Goal: Transaction & Acquisition: Purchase product/service

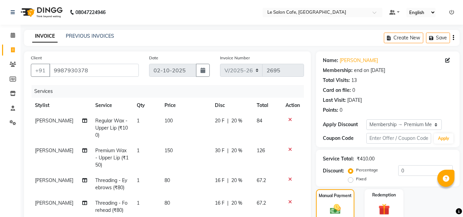
select select "594"
select select "service"
select select "67615"
select select "1: Object"
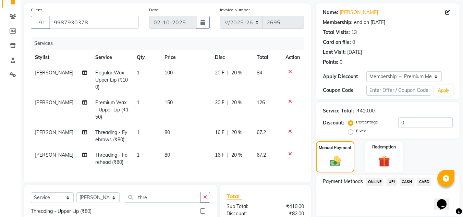
scroll to position [30, 0]
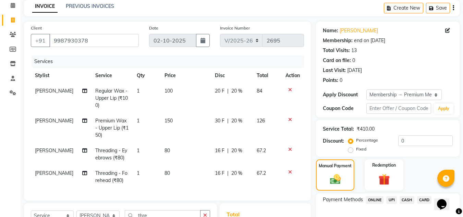
click at [289, 147] on icon at bounding box center [290, 149] width 4 height 5
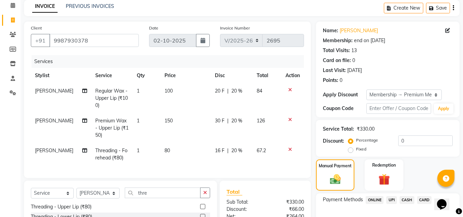
click at [290, 149] on icon at bounding box center [290, 149] width 4 height 5
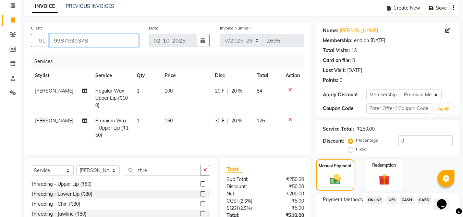
click at [87, 41] on input "9987930378" at bounding box center [93, 40] width 89 height 13
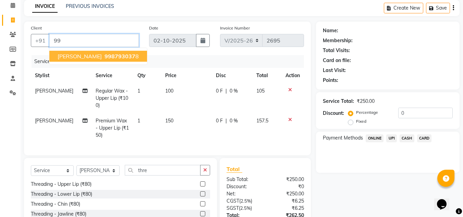
type input "9"
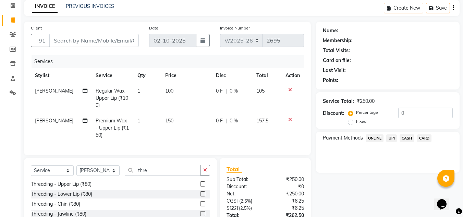
click at [290, 88] on icon at bounding box center [290, 89] width 4 height 5
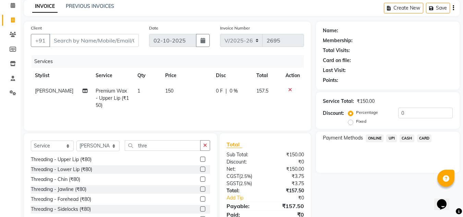
click at [290, 89] on icon at bounding box center [290, 89] width 4 height 5
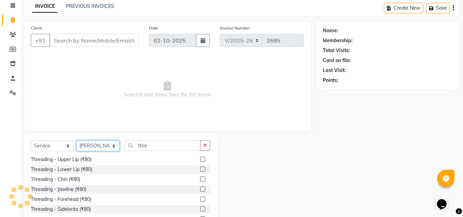
click at [96, 141] on select "Select Stylist Amandeep Kaur Kalsi Aniket Kadam Bunty Salmani Faim Alvi Front D…" at bounding box center [97, 145] width 43 height 11
select select "8529"
click at [76, 140] on select "Select Stylist Amandeep Kaur Kalsi Aniket Kadam Bunty Salmani Faim Alvi Front D…" at bounding box center [97, 145] width 43 height 11
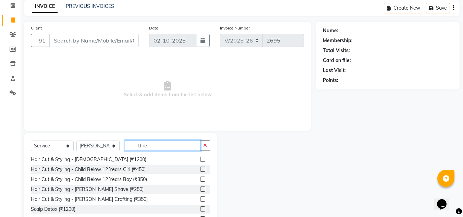
click at [159, 149] on input "thre" at bounding box center [163, 145] width 76 height 11
type input "t"
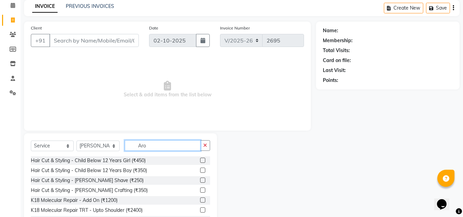
scroll to position [9, 0]
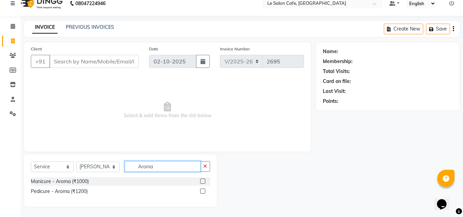
type input "Aroma"
click at [203, 181] on label at bounding box center [202, 180] width 5 height 5
click at [203, 181] on input "checkbox" at bounding box center [202, 181] width 4 height 4
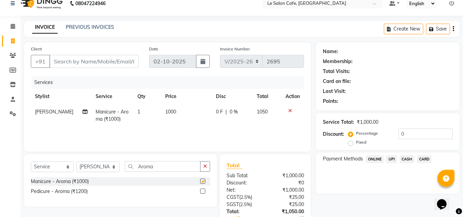
checkbox input "false"
click at [202, 188] on div at bounding box center [205, 191] width 10 height 9
click at [202, 191] on label at bounding box center [202, 190] width 5 height 5
click at [202, 191] on input "checkbox" at bounding box center [202, 191] width 4 height 4
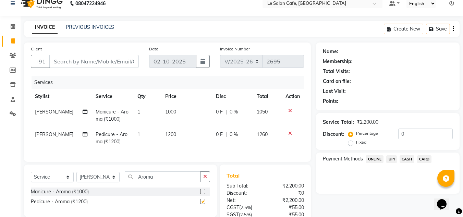
checkbox input "false"
click at [158, 182] on input "Aroma" at bounding box center [163, 176] width 76 height 11
type input "A"
type input "removal"
click at [202, 194] on label at bounding box center [202, 191] width 5 height 5
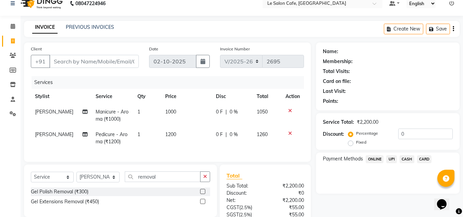
click at [202, 194] on input "checkbox" at bounding box center [202, 191] width 4 height 4
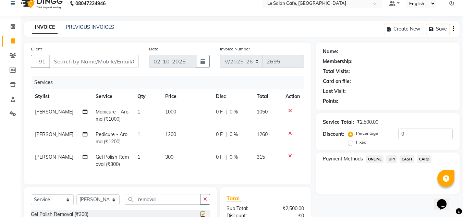
checkbox input "false"
click at [187, 163] on td "300" at bounding box center [186, 160] width 51 height 23
select select "8529"
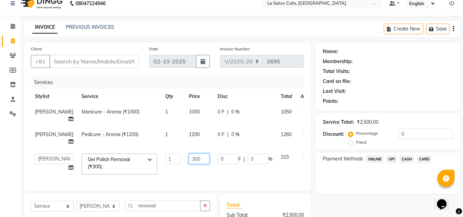
click at [191, 159] on input "300" at bounding box center [199, 158] width 21 height 11
type input "3"
type input "150"
click at [339, 194] on div "Name: Membership: Total Visits: Card on file: Last Visit: Points: Service Total…" at bounding box center [390, 168] width 149 height 252
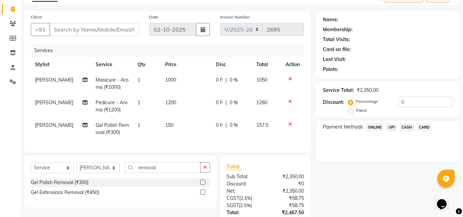
scroll to position [95, 0]
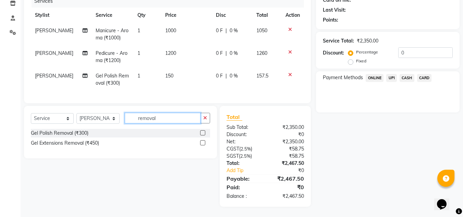
click at [165, 117] on input "removal" at bounding box center [163, 118] width 76 height 11
type input "r"
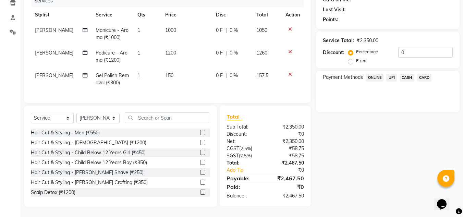
click at [200, 143] on label at bounding box center [202, 142] width 5 height 5
click at [200, 143] on input "checkbox" at bounding box center [202, 142] width 4 height 4
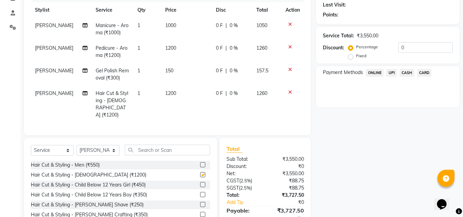
checkbox input "false"
click at [154, 147] on input "text" at bounding box center [167, 150] width 85 height 11
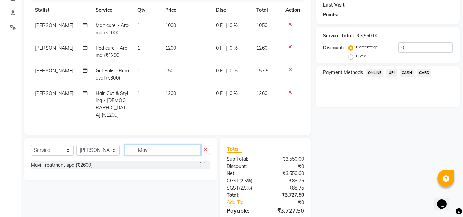
type input "Mavi"
click at [203, 162] on label at bounding box center [202, 164] width 5 height 5
click at [203, 163] on input "checkbox" at bounding box center [202, 165] width 4 height 4
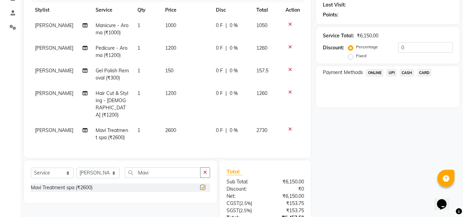
checkbox input "false"
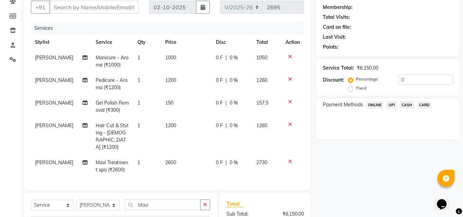
scroll to position [0, 0]
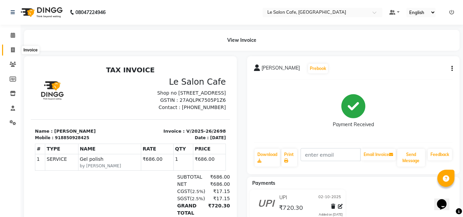
click at [14, 50] on icon at bounding box center [13, 49] width 4 height 5
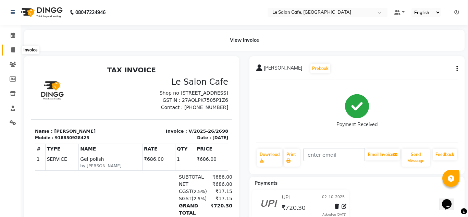
select select "594"
select select "service"
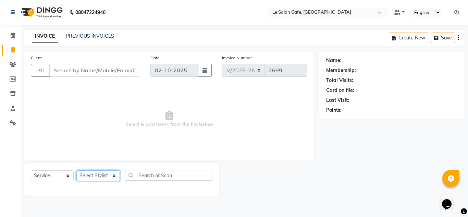
click at [94, 176] on select "Select Stylist [PERSON_NAME] [PERSON_NAME] Kadam [PERSON_NAME] [PERSON_NAME] Fr…" at bounding box center [97, 175] width 43 height 11
select select "86050"
click at [76, 170] on select "Select Stylist [PERSON_NAME] [PERSON_NAME] Kadam [PERSON_NAME] [PERSON_NAME] Fr…" at bounding box center [97, 175] width 43 height 11
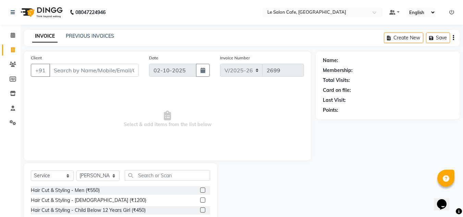
click at [200, 190] on label at bounding box center [202, 189] width 5 height 5
click at [200, 190] on input "checkbox" at bounding box center [202, 190] width 4 height 4
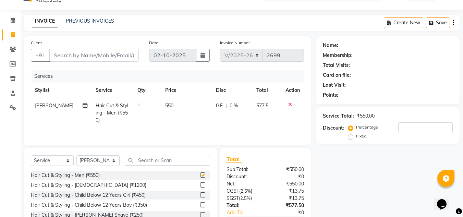
checkbox input "false"
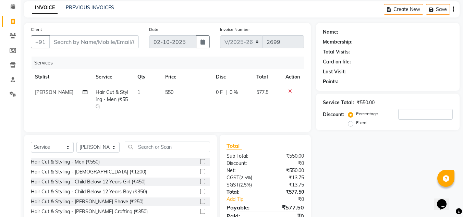
scroll to position [58, 0]
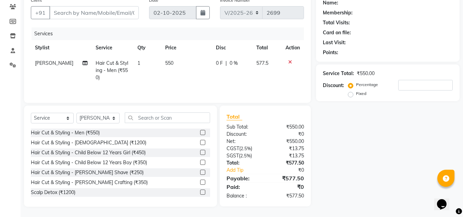
click at [200, 181] on label at bounding box center [202, 181] width 5 height 5
click at [200, 181] on input "checkbox" at bounding box center [202, 182] width 4 height 4
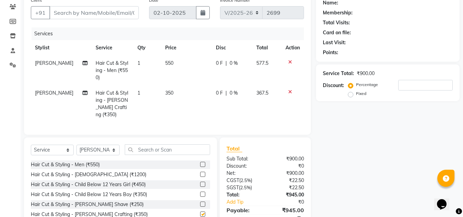
checkbox input "false"
click at [144, 149] on input "text" at bounding box center [167, 149] width 85 height 11
click at [57, 11] on input "Client" at bounding box center [93, 12] width 89 height 13
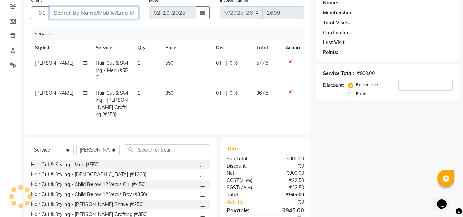
type input "R"
type input "0"
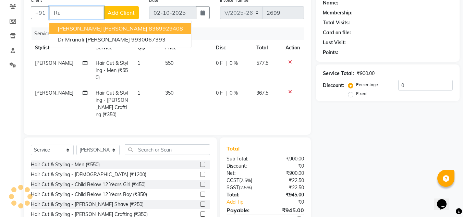
type input "R"
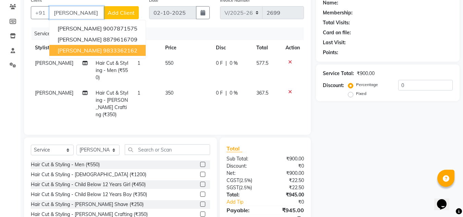
click at [79, 51] on span "Vinayak Jayanath" at bounding box center [80, 50] width 44 height 7
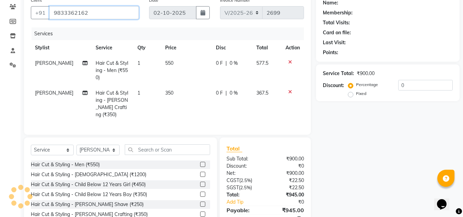
type input "9833362162"
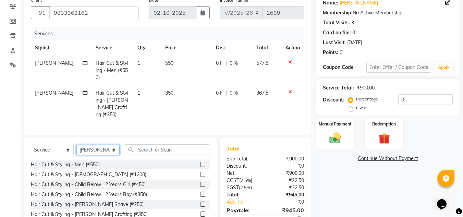
click at [94, 147] on select "Select Stylist [PERSON_NAME] [PERSON_NAME] Kadam [PERSON_NAME] [PERSON_NAME] Fr…" at bounding box center [97, 150] width 43 height 11
select select "90643"
click at [76, 145] on select "Select Stylist [PERSON_NAME] [PERSON_NAME] Kadam [PERSON_NAME] [PERSON_NAME] Fr…" at bounding box center [97, 150] width 43 height 11
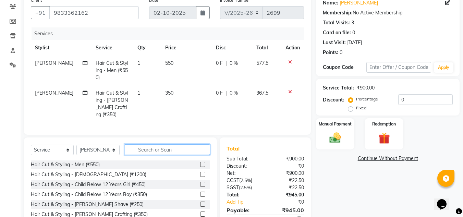
click at [161, 149] on input "text" at bounding box center [167, 149] width 85 height 11
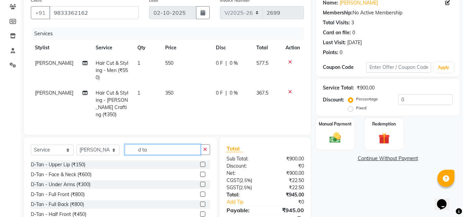
type input "d ta"
click at [200, 172] on label at bounding box center [202, 174] width 5 height 5
click at [200, 172] on input "checkbox" at bounding box center [202, 174] width 4 height 4
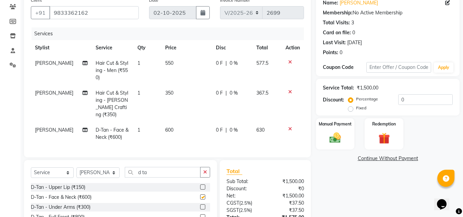
checkbox input "false"
click at [154, 170] on input "d ta" at bounding box center [163, 172] width 76 height 11
type input "d"
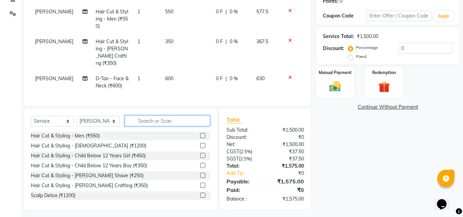
scroll to position [110, 0]
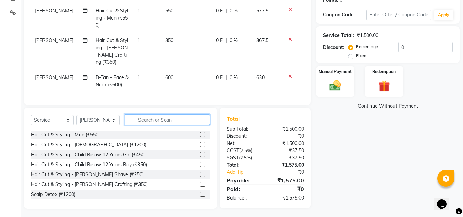
type input "I"
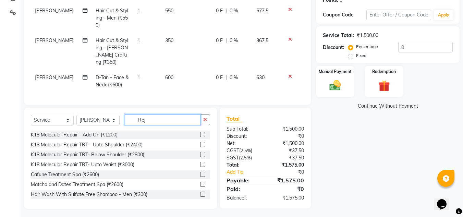
scroll to position [110, 0]
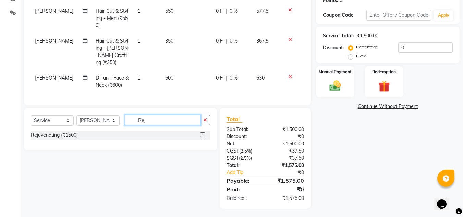
type input "Rej"
click at [202, 132] on label at bounding box center [202, 134] width 5 height 5
click at [202, 133] on input "checkbox" at bounding box center [202, 135] width 4 height 4
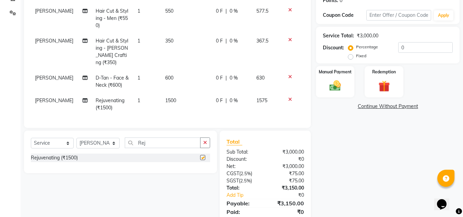
checkbox input "false"
click at [366, 176] on div "Name: Vinayak Jayanath Membership: No Active Membership Total Visits: 3 Card on…" at bounding box center [390, 86] width 149 height 289
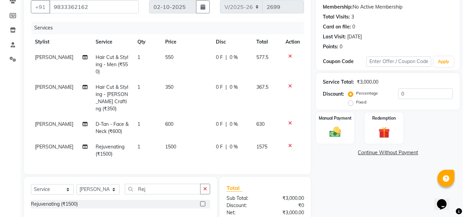
scroll to position [132, 0]
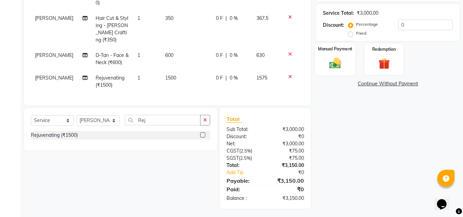
click at [331, 64] on img at bounding box center [334, 63] width 19 height 14
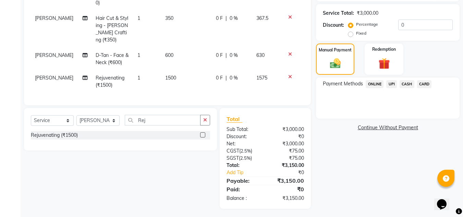
click at [426, 85] on span "CARD" at bounding box center [424, 84] width 15 height 8
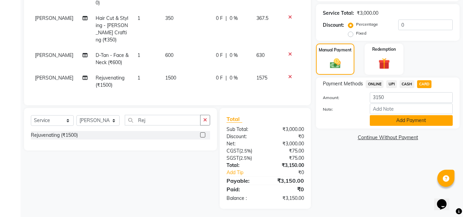
click at [397, 120] on button "Add Payment" at bounding box center [411, 120] width 83 height 11
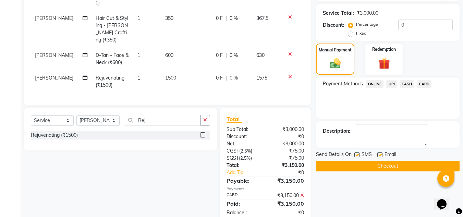
click at [380, 154] on label at bounding box center [379, 154] width 5 height 5
click at [380, 154] on input "checkbox" at bounding box center [379, 155] width 4 height 4
checkbox input "false"
click at [383, 165] on button "Checkout" at bounding box center [388, 166] width 144 height 11
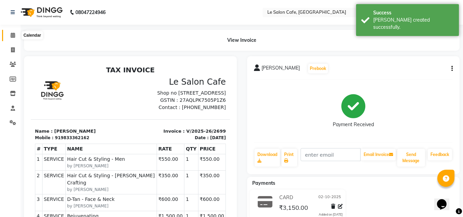
click at [13, 34] on icon at bounding box center [13, 35] width 4 height 5
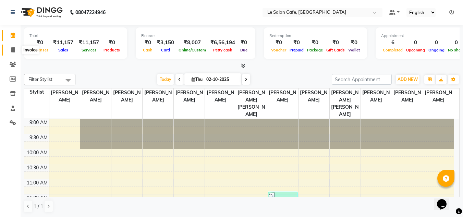
click at [14, 48] on icon at bounding box center [13, 49] width 4 height 5
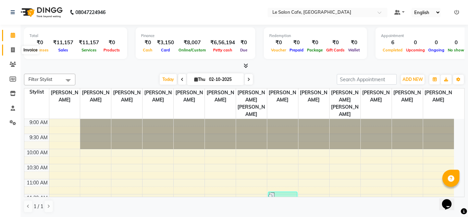
select select "594"
select select "service"
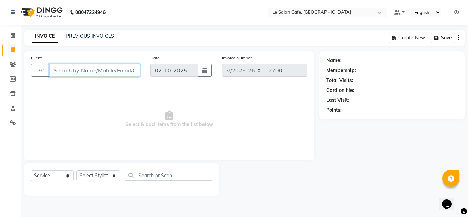
click at [63, 73] on input "Client" at bounding box center [94, 70] width 91 height 13
click at [60, 73] on input "Client" at bounding box center [94, 70] width 91 height 13
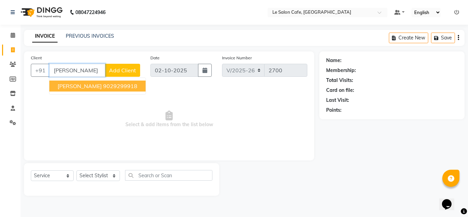
click at [91, 84] on button "Purva Mishra 9029299918" at bounding box center [97, 85] width 96 height 11
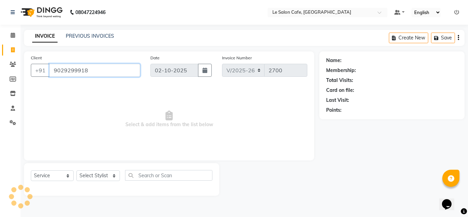
type input "9029299918"
select select "1: Object"
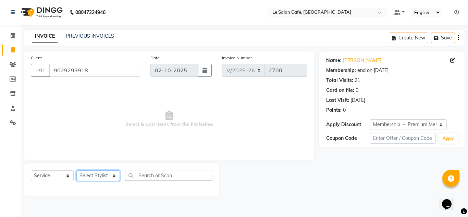
click at [94, 175] on select "Select Stylist [PERSON_NAME] [PERSON_NAME] Kadam [PERSON_NAME] [PERSON_NAME] Fr…" at bounding box center [97, 175] width 43 height 11
select select "67615"
click at [76, 170] on select "Select Stylist [PERSON_NAME] [PERSON_NAME] Kadam [PERSON_NAME] [PERSON_NAME] Fr…" at bounding box center [97, 175] width 43 height 11
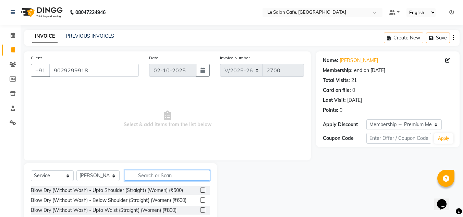
click at [155, 175] on input "text" at bounding box center [167, 175] width 85 height 11
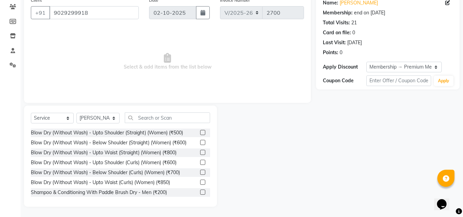
click at [200, 180] on label at bounding box center [202, 181] width 5 height 5
click at [200, 180] on input "checkbox" at bounding box center [202, 182] width 4 height 4
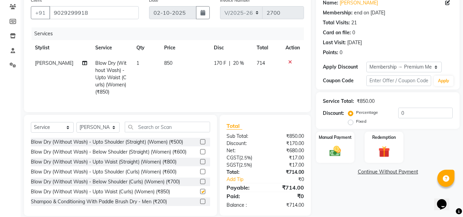
checkbox input "false"
click at [153, 88] on td "1" at bounding box center [145, 77] width 27 height 44
select select "67615"
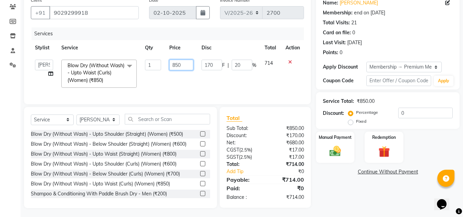
click at [186, 66] on input "850" at bounding box center [181, 65] width 24 height 11
type input "8"
type input "1200"
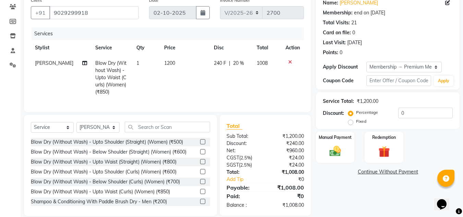
click at [336, 199] on div "Name: Purva Mishra Membership: end on 13-02-2026 Total Visits: 21 Card on file:…" at bounding box center [390, 105] width 149 height 222
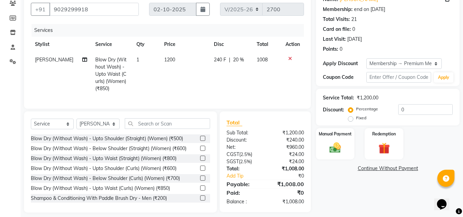
scroll to position [72, 0]
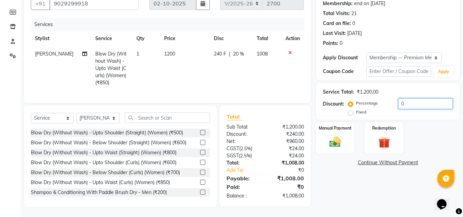
click at [414, 100] on input "0" at bounding box center [425, 103] width 54 height 11
click at [359, 193] on div "Name: Purva Mishra Membership: end on 13-02-2026 Total Visits: 21 Card on file:…" at bounding box center [390, 96] width 149 height 222
click at [333, 135] on img at bounding box center [334, 142] width 19 height 14
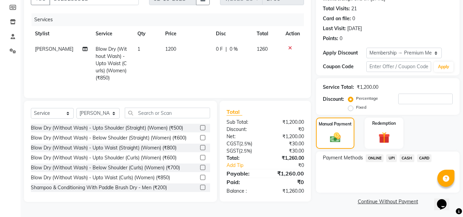
click at [331, 185] on div "Payment Methods ONLINE UPI CASH CARD" at bounding box center [388, 171] width 144 height 41
click at [427, 157] on span "CARD" at bounding box center [424, 158] width 15 height 8
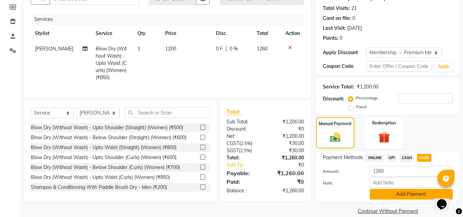
click at [409, 194] on button "Add Payment" at bounding box center [411, 194] width 83 height 11
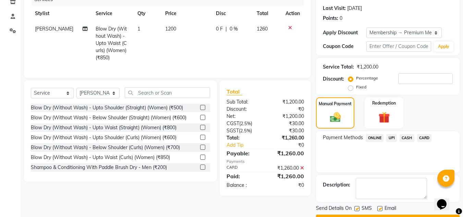
scroll to position [110, 0]
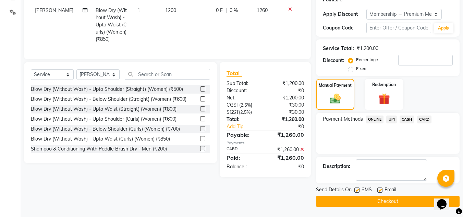
click at [381, 190] on label at bounding box center [379, 189] width 5 height 5
click at [381, 190] on input "checkbox" at bounding box center [379, 190] width 4 height 4
checkbox input "false"
click at [385, 202] on button "Checkout" at bounding box center [388, 201] width 144 height 11
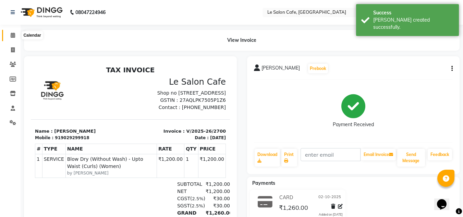
click at [14, 37] on icon at bounding box center [13, 35] width 4 height 5
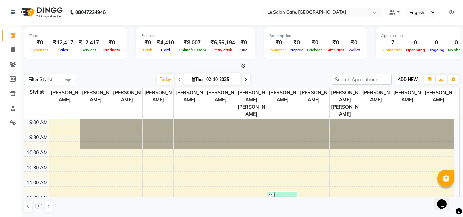
click at [408, 77] on span "ADD NEW" at bounding box center [407, 79] width 20 height 5
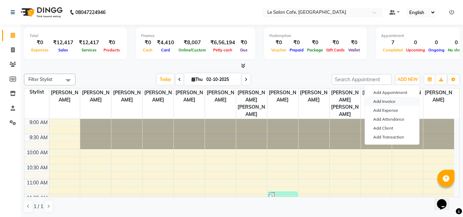
click at [387, 100] on link "Add Invoice" at bounding box center [392, 101] width 54 height 9
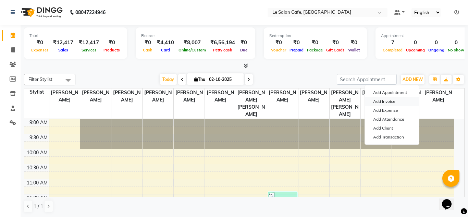
select select "594"
select select "service"
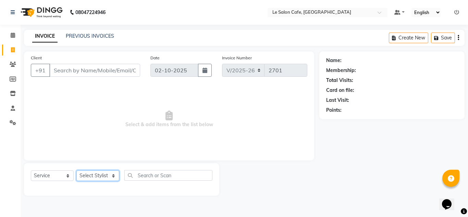
drag, startPoint x: 97, startPoint y: 176, endPoint x: 93, endPoint y: 173, distance: 5.4
click at [97, 175] on select "Select Stylist" at bounding box center [97, 175] width 43 height 11
select select "90643"
click at [76, 170] on select "Select Stylist [PERSON_NAME] [PERSON_NAME] Kadam [PERSON_NAME] [PERSON_NAME] Fr…" at bounding box center [97, 175] width 43 height 11
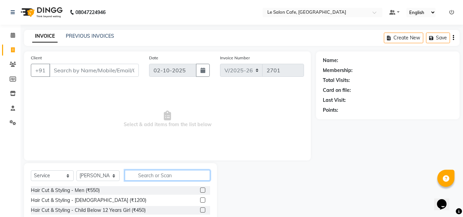
click at [150, 176] on input "text" at bounding box center [167, 175] width 85 height 11
type input "thread"
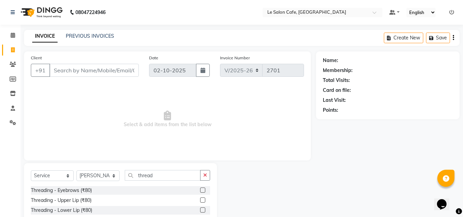
click at [200, 189] on label at bounding box center [202, 189] width 5 height 5
click at [200, 189] on input "checkbox" at bounding box center [202, 190] width 4 height 4
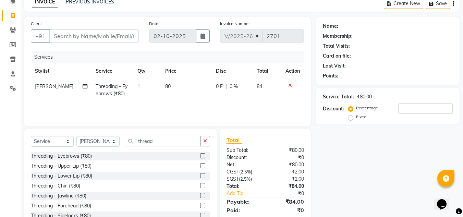
scroll to position [58, 0]
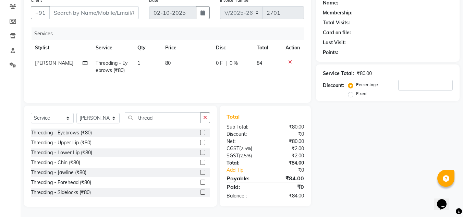
click at [200, 133] on label at bounding box center [202, 132] width 5 height 5
click at [200, 133] on input "checkbox" at bounding box center [202, 132] width 4 height 4
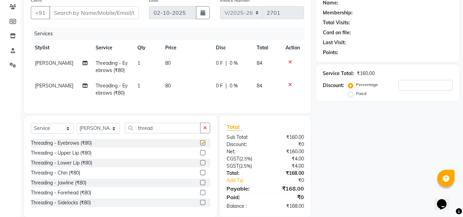
checkbox input "false"
click at [289, 85] on icon at bounding box center [290, 84] width 4 height 5
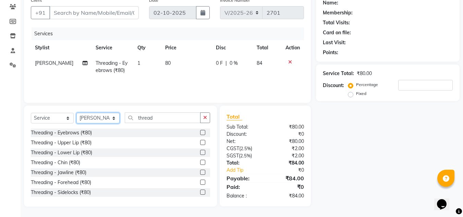
click at [90, 116] on select "Select Stylist [PERSON_NAME] [PERSON_NAME] Kadam [PERSON_NAME] [PERSON_NAME] Fr…" at bounding box center [97, 118] width 43 height 11
select select "87105"
click at [76, 113] on select "Select Stylist [PERSON_NAME] [PERSON_NAME] Kadam [PERSON_NAME] [PERSON_NAME] Fr…" at bounding box center [97, 118] width 43 height 11
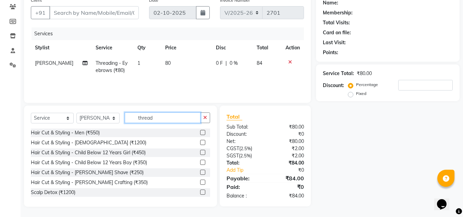
click at [160, 119] on input "thread" at bounding box center [163, 117] width 76 height 11
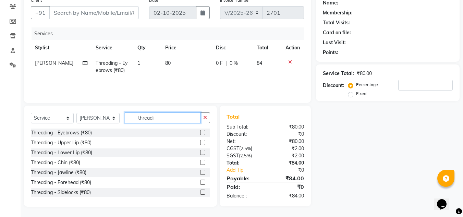
type input "threadi"
click at [200, 132] on label at bounding box center [202, 132] width 5 height 5
click at [200, 132] on input "checkbox" at bounding box center [202, 132] width 4 height 4
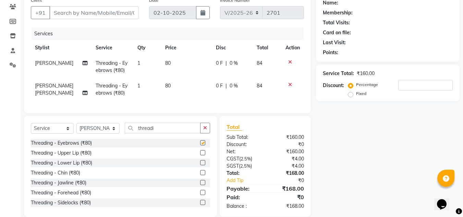
checkbox input "false"
click at [97, 133] on select "Select Stylist [PERSON_NAME] [PERSON_NAME] Kadam [PERSON_NAME] [PERSON_NAME] Fr…" at bounding box center [97, 128] width 43 height 11
select select "90643"
click at [76, 128] on select "Select Stylist [PERSON_NAME] [PERSON_NAME] Kadam [PERSON_NAME] [PERSON_NAME] Fr…" at bounding box center [97, 128] width 43 height 11
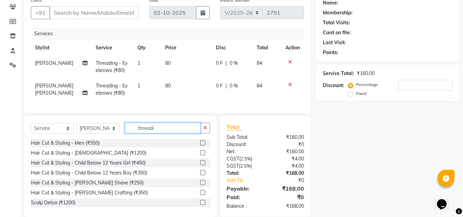
click at [159, 133] on input "threadi" at bounding box center [163, 128] width 76 height 11
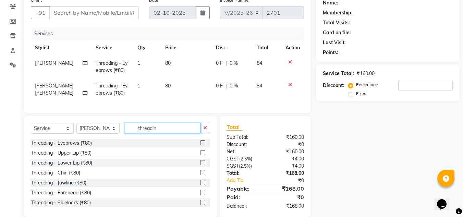
type input "threadin"
click at [200, 155] on label at bounding box center [202, 152] width 5 height 5
click at [200, 155] on input "checkbox" at bounding box center [202, 153] width 4 height 4
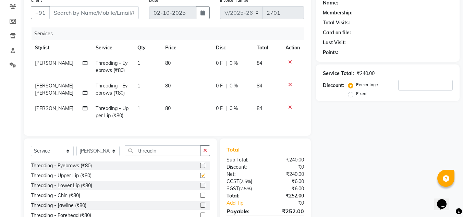
checkbox input "false"
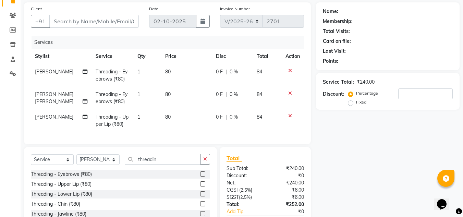
scroll to position [0, 0]
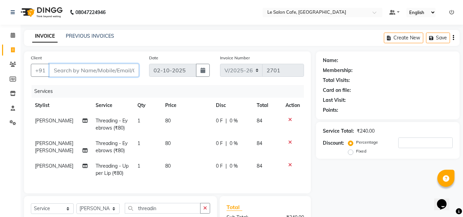
click at [59, 71] on input "Client" at bounding box center [93, 70] width 89 height 13
type input "9"
type input "0"
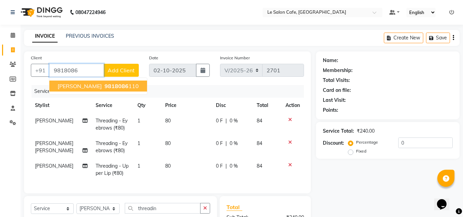
click at [104, 88] on span "9818086" at bounding box center [116, 86] width 24 height 7
type input "9818086110"
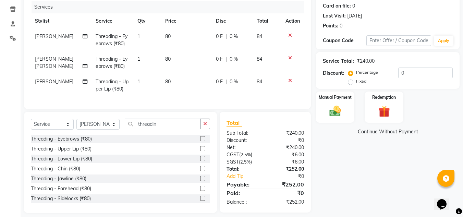
scroll to position [96, 0]
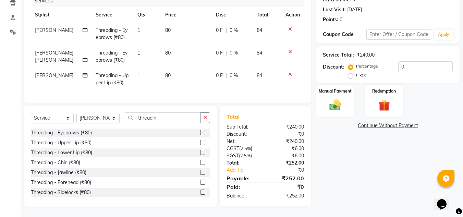
click at [398, 174] on div "Name: Anu Bedi Membership: No Active Membership Total Visits: 3 Card on file: 0…" at bounding box center [390, 84] width 149 height 246
click at [329, 101] on img at bounding box center [334, 105] width 19 height 14
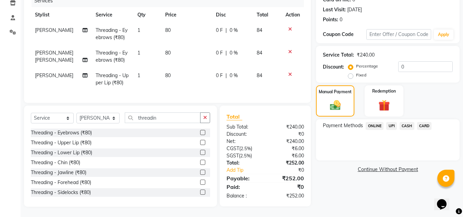
click at [392, 122] on span "UPI" at bounding box center [391, 126] width 11 height 8
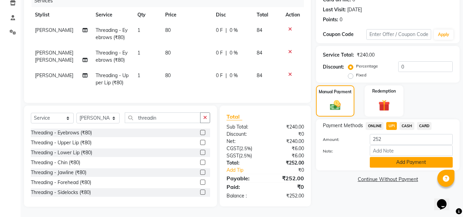
click at [404, 158] on button "Add Payment" at bounding box center [411, 162] width 83 height 11
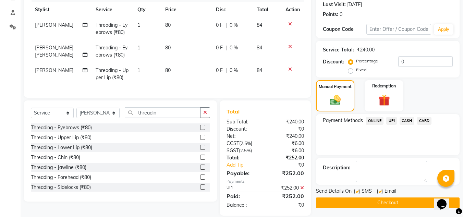
click at [378, 192] on label at bounding box center [379, 191] width 5 height 5
click at [378, 192] on input "checkbox" at bounding box center [379, 191] width 4 height 4
checkbox input "false"
click at [377, 202] on button "Checkout" at bounding box center [388, 202] width 144 height 11
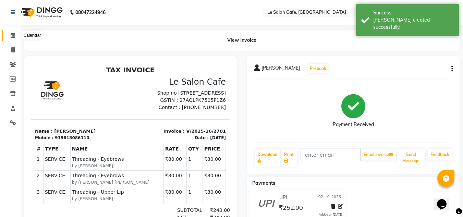
click at [15, 34] on icon at bounding box center [13, 35] width 4 height 5
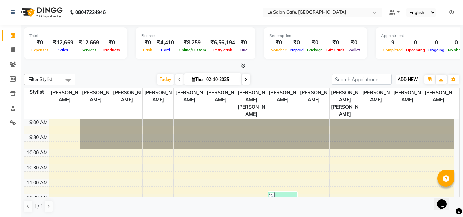
click at [405, 79] on span "ADD NEW" at bounding box center [407, 79] width 20 height 5
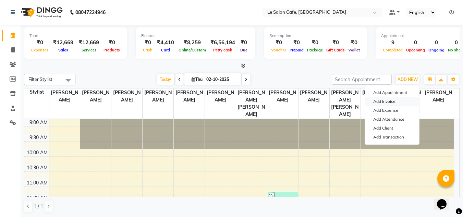
click at [377, 100] on link "Add Invoice" at bounding box center [392, 101] width 54 height 9
select select "service"
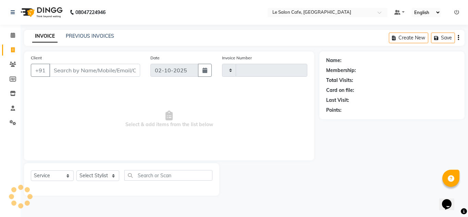
type input "2702"
select select "594"
click at [90, 176] on select "Select Stylist [PERSON_NAME] [PERSON_NAME] Kadam [PERSON_NAME] [PERSON_NAME] Fr…" at bounding box center [97, 175] width 43 height 11
select select "86051"
click at [76, 170] on select "Select Stylist [PERSON_NAME] [PERSON_NAME] Kadam [PERSON_NAME] [PERSON_NAME] Fr…" at bounding box center [97, 175] width 43 height 11
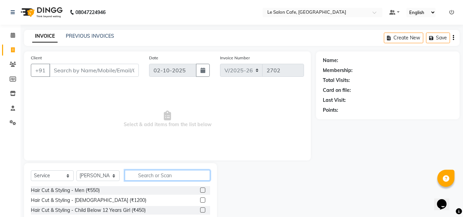
click at [152, 172] on input "text" at bounding box center [167, 175] width 85 height 11
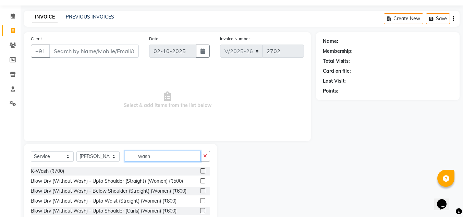
scroll to position [58, 0]
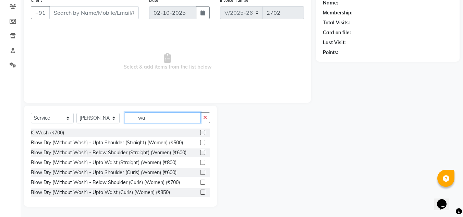
type input "w"
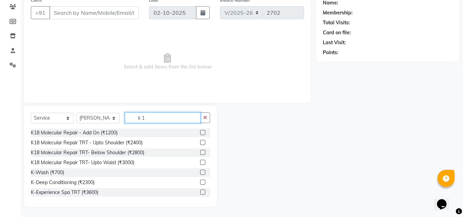
scroll to position [29, 0]
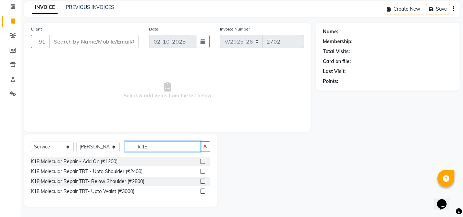
type input "k 18"
click at [200, 160] on label at bounding box center [202, 161] width 5 height 5
click at [200, 160] on input "checkbox" at bounding box center [202, 161] width 4 height 4
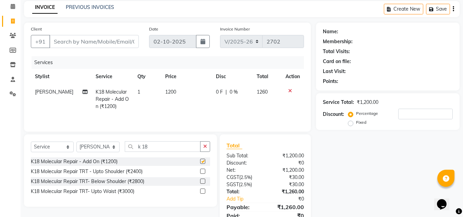
checkbox input "false"
click at [156, 148] on input "k 18" at bounding box center [163, 146] width 76 height 11
type input "k"
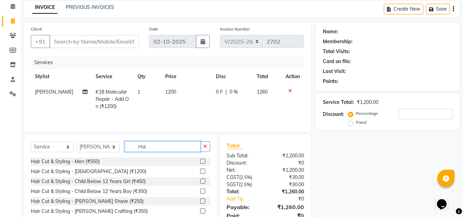
type input "Hai"
click at [200, 172] on label at bounding box center [202, 171] width 5 height 5
click at [200, 172] on input "checkbox" at bounding box center [202, 171] width 4 height 4
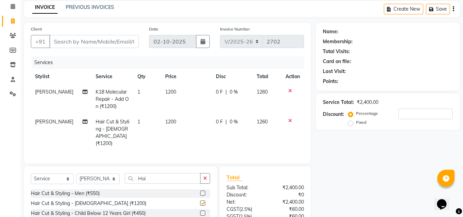
checkbox input "false"
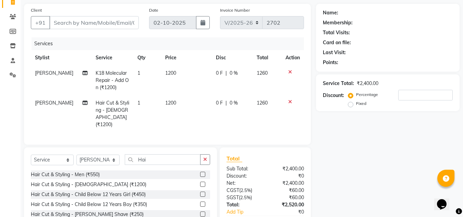
scroll to position [0, 0]
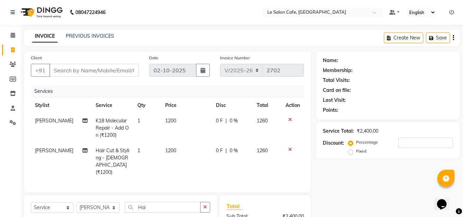
click at [357, 209] on div "Name: Membership: Total Visits: Card on file: Last Visit: Points: Service Total…" at bounding box center [390, 173] width 149 height 245
click at [76, 72] on input "Client" at bounding box center [93, 70] width 89 height 13
paste input "Krutika Rao"
type input "Krutika Rao"
type input "0"
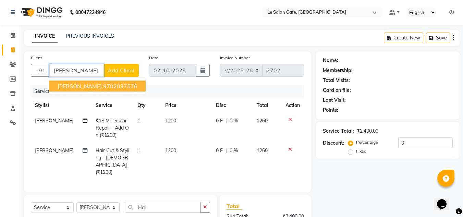
click at [107, 87] on ngb-highlight "9702097576" at bounding box center [120, 86] width 34 height 7
type input "9702097576"
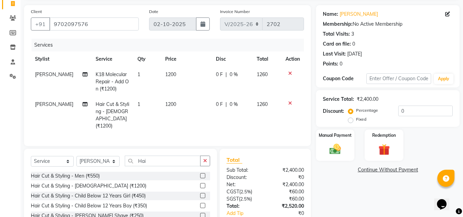
scroll to position [87, 0]
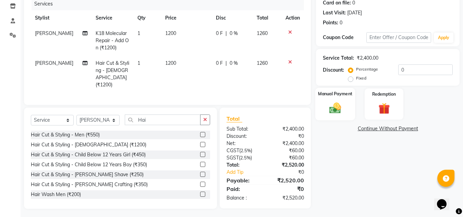
click at [336, 113] on img at bounding box center [334, 108] width 19 height 14
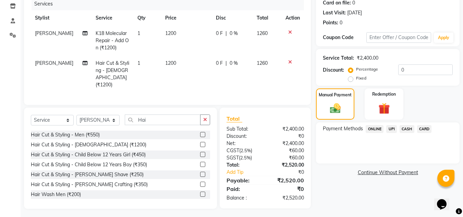
click at [391, 129] on span "UPI" at bounding box center [391, 129] width 11 height 8
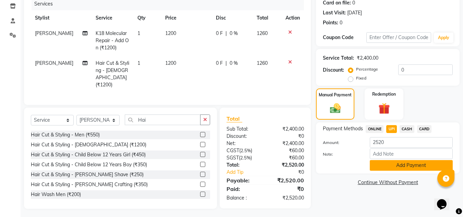
click at [399, 163] on button "Add Payment" at bounding box center [411, 165] width 83 height 11
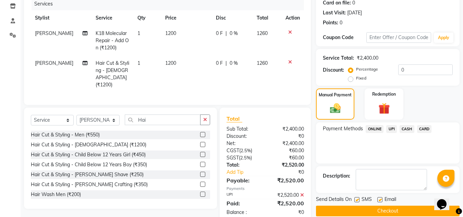
scroll to position [101, 0]
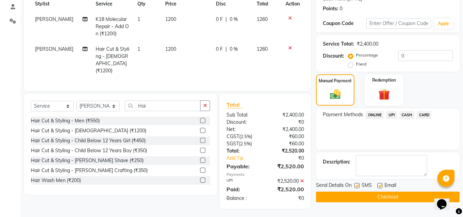
click at [378, 185] on label at bounding box center [379, 185] width 5 height 5
click at [378, 185] on input "checkbox" at bounding box center [379, 186] width 4 height 4
checkbox input "false"
click at [387, 197] on button "Checkout" at bounding box center [388, 196] width 144 height 11
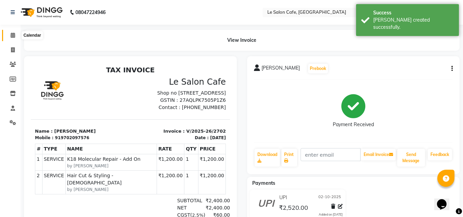
click at [12, 37] on icon at bounding box center [13, 35] width 4 height 5
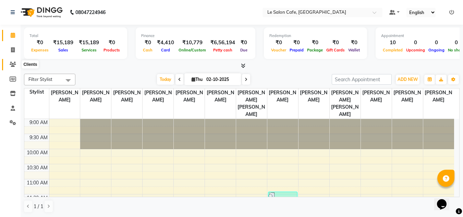
click at [11, 63] on icon at bounding box center [13, 64] width 7 height 5
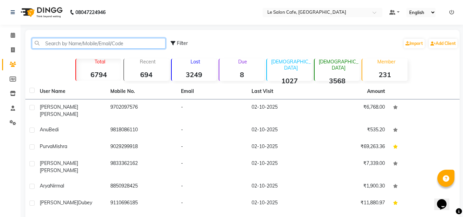
click at [51, 43] on input "text" at bounding box center [99, 43] width 134 height 11
paste input "[PERSON_NAME]"
click at [96, 45] on input "[PERSON_NAME]" at bounding box center [99, 43] width 134 height 11
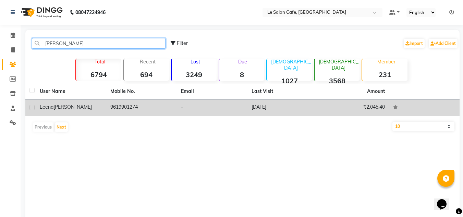
type input "[PERSON_NAME]"
click at [121, 109] on td "9619901274" at bounding box center [141, 107] width 71 height 17
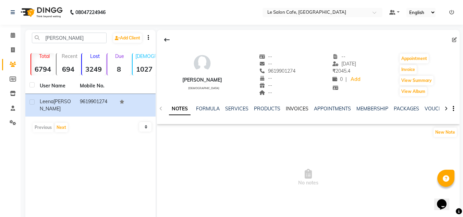
click at [294, 109] on link "INVOICES" at bounding box center [297, 108] width 23 height 6
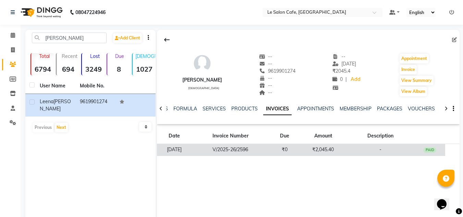
click at [310, 151] on td "₹2,045.40" at bounding box center [323, 150] width 46 height 12
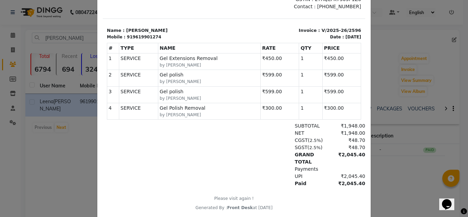
scroll to position [100, 0]
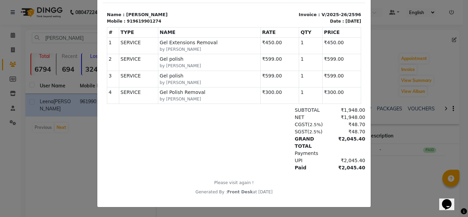
click at [238, 147] on div "GRAND TOTAL ₹2,045.40" at bounding box center [276, 142] width 178 height 14
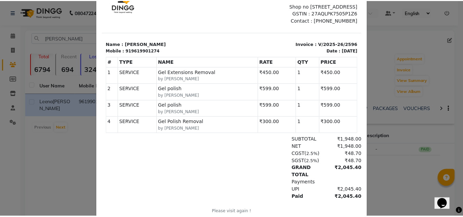
scroll to position [32, 0]
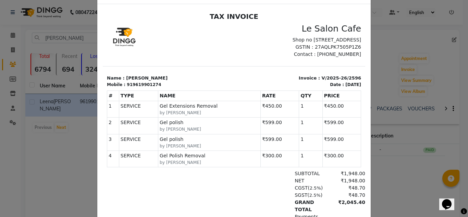
click at [55, 164] on ngb-modal-window "INVOICE View Invoice Close" at bounding box center [234, 108] width 468 height 217
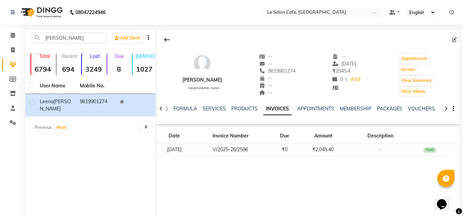
click at [302, 176] on div "Leena Singla female -- -- 9619901274 -- -- -- -- 23-09-2025 ₹ 2045.4 0 | Add Ap…" at bounding box center [308, 133] width 302 height 206
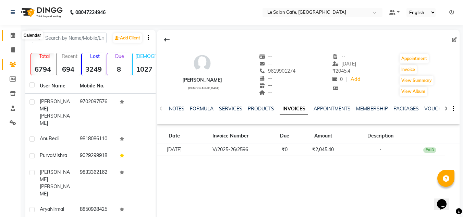
drag, startPoint x: 11, startPoint y: 35, endPoint x: 13, endPoint y: 41, distance: 6.2
click at [11, 35] on icon at bounding box center [13, 35] width 4 height 5
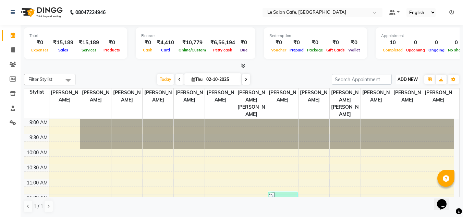
click at [408, 78] on span "ADD NEW" at bounding box center [407, 79] width 20 height 5
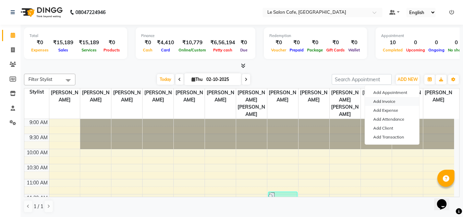
click at [381, 102] on link "Add Invoice" at bounding box center [392, 101] width 54 height 9
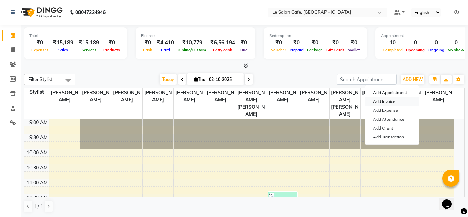
select select "594"
select select "service"
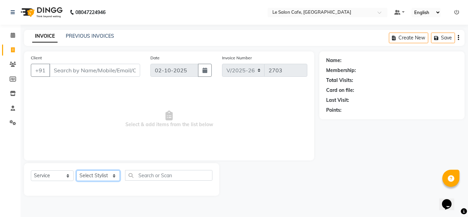
click at [98, 174] on select "Select Stylist [PERSON_NAME] [PERSON_NAME] Kadam [PERSON_NAME] [PERSON_NAME] Fr…" at bounding box center [97, 175] width 43 height 11
select select "8529"
click at [76, 170] on select "Select Stylist [PERSON_NAME] [PERSON_NAME] Kadam [PERSON_NAME] [PERSON_NAME] Fr…" at bounding box center [97, 175] width 43 height 11
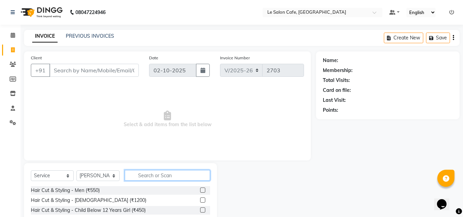
click at [140, 174] on input "text" at bounding box center [167, 175] width 85 height 11
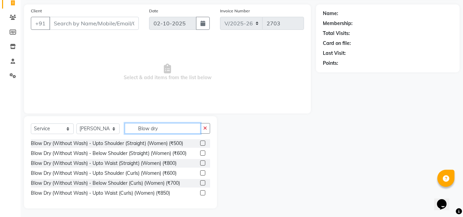
scroll to position [49, 0]
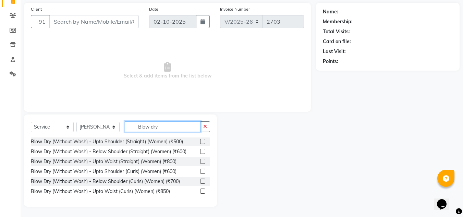
type input "Blow dry"
click at [260, 167] on div at bounding box center [266, 160] width 99 height 92
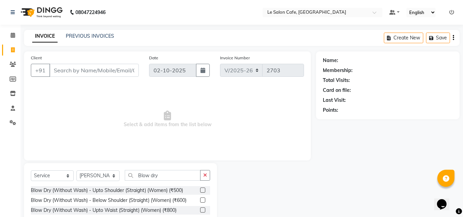
click at [270, 188] on div at bounding box center [266, 209] width 99 height 92
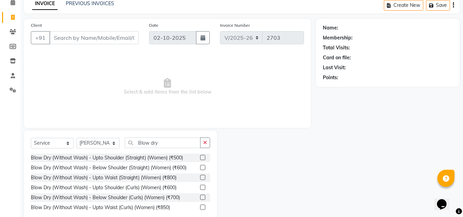
scroll to position [34, 0]
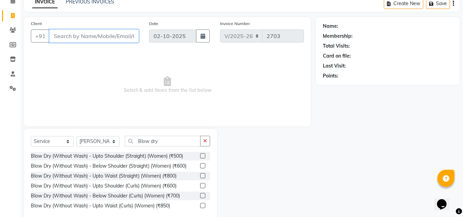
click at [65, 37] on input "Client" at bounding box center [93, 35] width 89 height 13
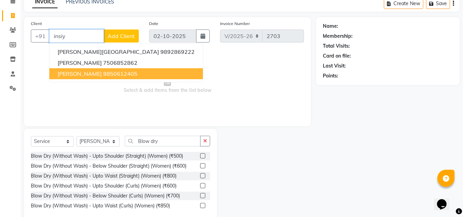
click at [85, 75] on span "Insiya Khosla" at bounding box center [80, 73] width 44 height 7
type input "9850612405"
select select "1: Object"
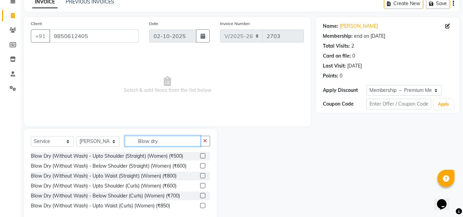
click at [164, 138] on input "Blow dry" at bounding box center [163, 141] width 76 height 11
type input "B"
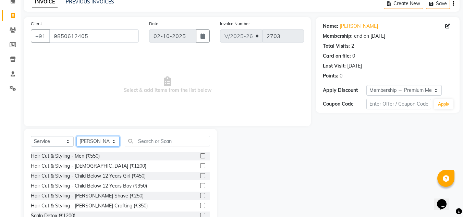
click at [92, 143] on select "Select Stylist [PERSON_NAME] [PERSON_NAME] Kadam [PERSON_NAME] [PERSON_NAME] Fr…" at bounding box center [97, 141] width 43 height 11
select select "67615"
click at [76, 136] on select "Select Stylist [PERSON_NAME] [PERSON_NAME] Kadam [PERSON_NAME] [PERSON_NAME] Fr…" at bounding box center [97, 141] width 43 height 11
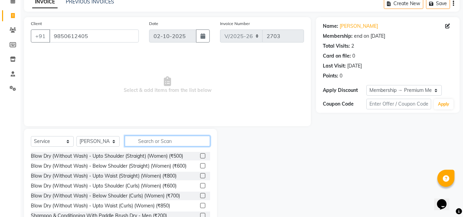
click at [139, 140] on input "text" at bounding box center [167, 141] width 85 height 11
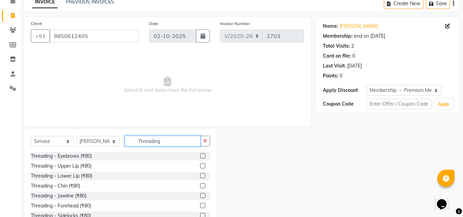
type input "Threading"
click at [201, 155] on div at bounding box center [205, 156] width 10 height 9
click at [200, 155] on label at bounding box center [202, 155] width 5 height 5
click at [200, 155] on input "checkbox" at bounding box center [202, 156] width 4 height 4
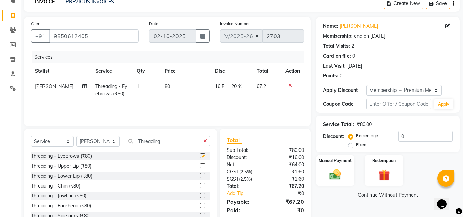
checkbox input "false"
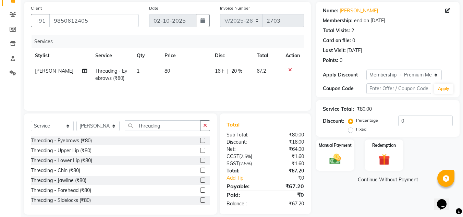
scroll to position [58, 0]
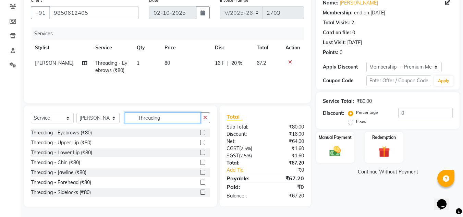
click at [170, 115] on input "Threading" at bounding box center [163, 117] width 76 height 11
type input "T"
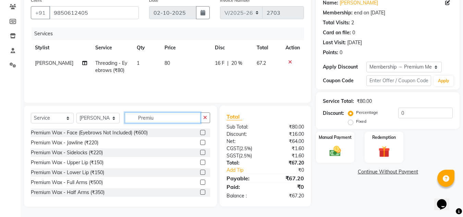
type input "Premiu"
click at [200, 163] on label at bounding box center [202, 162] width 5 height 5
click at [200, 163] on input "checkbox" at bounding box center [202, 162] width 4 height 4
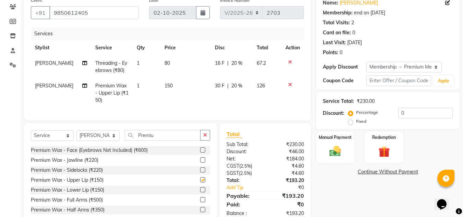
checkbox input "false"
click at [200, 192] on label at bounding box center [202, 189] width 5 height 5
click at [200, 192] on input "checkbox" at bounding box center [202, 190] width 4 height 4
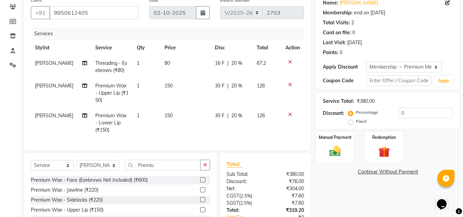
checkbox input "false"
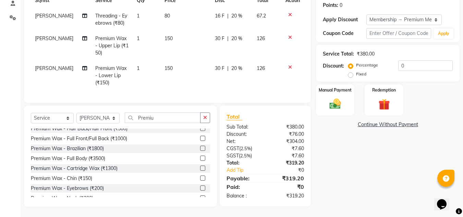
scroll to position [110, 0]
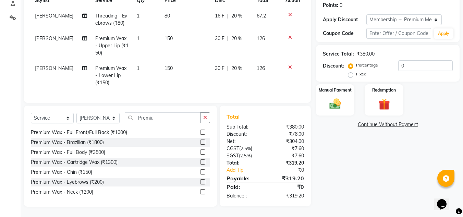
click at [200, 172] on label at bounding box center [202, 171] width 5 height 5
click at [200, 172] on input "checkbox" at bounding box center [202, 172] width 4 height 4
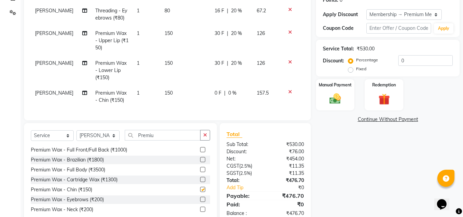
checkbox input "false"
click at [345, 165] on div "Name: Insiya Khosla Membership: end on 24-05-2026 Total Visits: 2 Card on file:…" at bounding box center [390, 82] width 149 height 283
click at [224, 94] on div "0 F | 0 %" at bounding box center [231, 92] width 34 height 7
select select "67615"
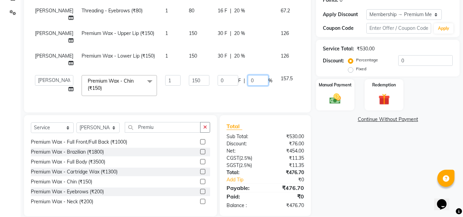
click at [248, 80] on input "0" at bounding box center [258, 80] width 21 height 11
type input "20"
click at [342, 168] on div "Name: Insiya Khosla Membership: end on 24-05-2026 Total Visits: 2 Card on file:…" at bounding box center [390, 78] width 149 height 275
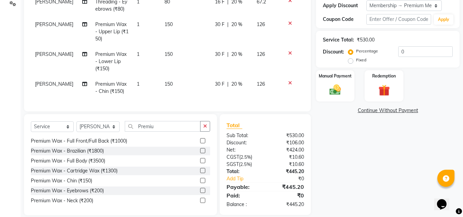
scroll to position [133, 0]
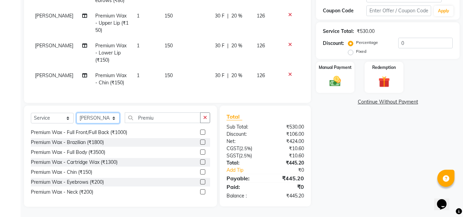
click at [109, 117] on select "Select Stylist [PERSON_NAME] [PERSON_NAME] Kadam [PERSON_NAME] [PERSON_NAME] Fr…" at bounding box center [97, 118] width 43 height 11
select select "92711"
click at [76, 113] on select "Select Stylist [PERSON_NAME] [PERSON_NAME] Kadam [PERSON_NAME] [PERSON_NAME] Fr…" at bounding box center [97, 118] width 43 height 11
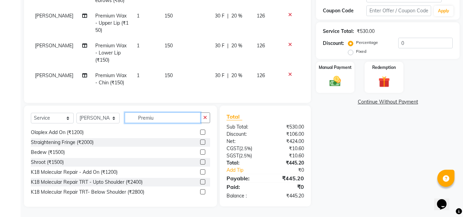
click at [165, 118] on input "Premiu" at bounding box center [163, 117] width 76 height 11
click at [163, 112] on input "Premiu" at bounding box center [163, 117] width 76 height 11
type input "P"
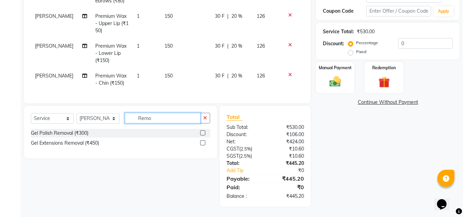
scroll to position [132, 0]
type input "Remo"
click at [145, 184] on div "Select Service Product Membership Package Voucher Prepaid Gift Card Select Styl…" at bounding box center [118, 156] width 198 height 101
click at [343, 171] on div "Name: Insiya Khosla Membership: end on 24-05-2026 Total Visits: 2 Card on file:…" at bounding box center [390, 65] width 149 height 282
click at [104, 120] on select "Select Stylist [PERSON_NAME] [PERSON_NAME] Kadam [PERSON_NAME] [PERSON_NAME] Fr…" at bounding box center [97, 118] width 43 height 11
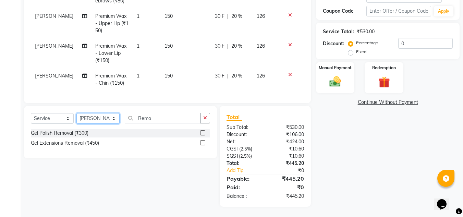
select select "92347"
click at [76, 113] on select "Select Stylist [PERSON_NAME] [PERSON_NAME] Kadam [PERSON_NAME] [PERSON_NAME] Fr…" at bounding box center [97, 118] width 43 height 11
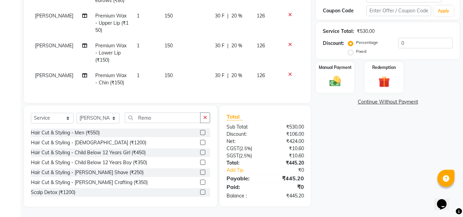
click at [200, 133] on label at bounding box center [202, 132] width 5 height 5
click at [200, 133] on input "checkbox" at bounding box center [202, 132] width 4 height 4
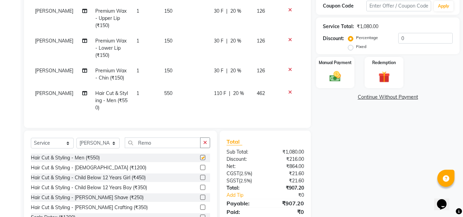
checkbox input "false"
click at [200, 210] on label at bounding box center [202, 206] width 5 height 5
click at [200, 210] on input "checkbox" at bounding box center [202, 207] width 4 height 4
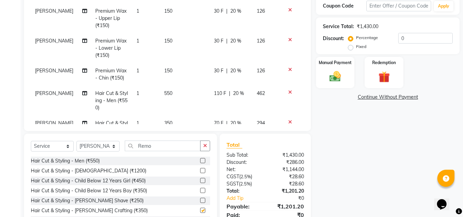
checkbox input "false"
click at [163, 146] on input "Remo" at bounding box center [163, 145] width 76 height 11
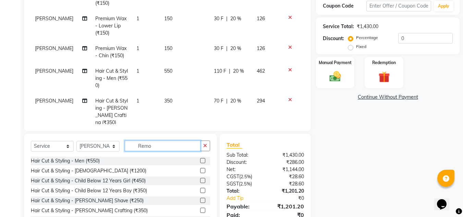
scroll to position [32, 0]
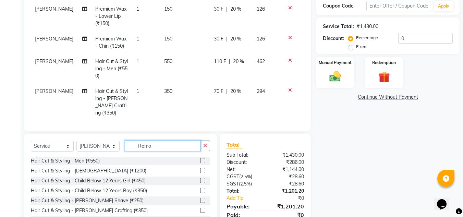
click at [158, 144] on input "Remo" at bounding box center [163, 145] width 76 height 11
click at [93, 149] on select "Select Stylist [PERSON_NAME] [PERSON_NAME] Kadam [PERSON_NAME] [PERSON_NAME] Fr…" at bounding box center [97, 146] width 43 height 11
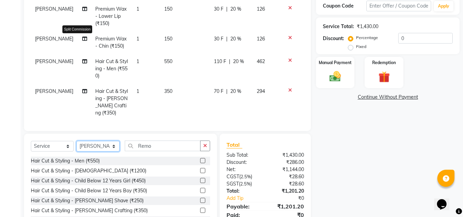
select select "92711"
click at [76, 141] on select "Select Stylist [PERSON_NAME] [PERSON_NAME] Kadam [PERSON_NAME] [PERSON_NAME] Fr…" at bounding box center [97, 146] width 43 height 11
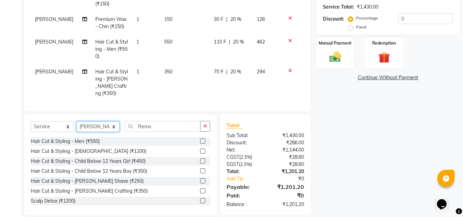
scroll to position [160, 0]
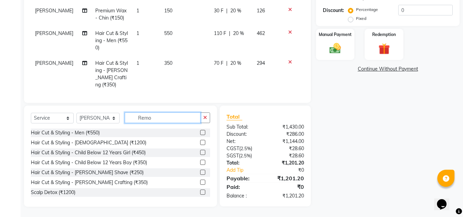
click at [163, 122] on input "Remo" at bounding box center [163, 117] width 76 height 11
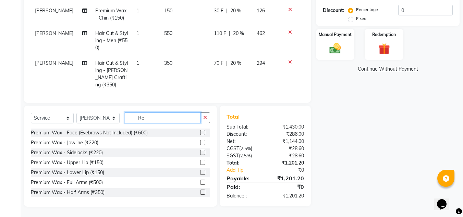
type input "R"
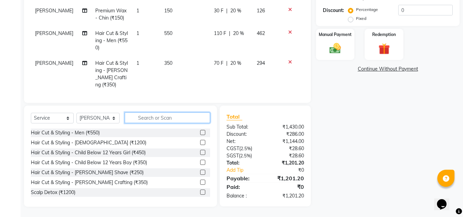
click at [150, 119] on input "text" at bounding box center [167, 117] width 85 height 11
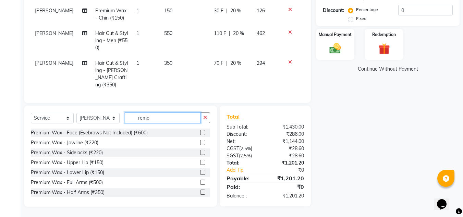
scroll to position [160, 0]
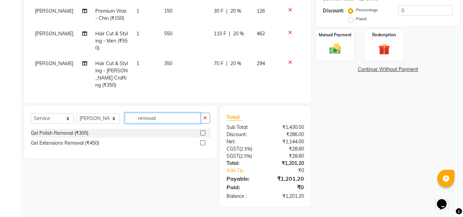
type input "removal"
click at [202, 143] on label at bounding box center [202, 142] width 5 height 5
click at [202, 143] on input "checkbox" at bounding box center [202, 143] width 4 height 4
checkbox input "false"
click at [363, 113] on div "Name: Insiya Khosla Membership: end on 24-05-2026 Total Visits: 2 Card on file:…" at bounding box center [390, 48] width 149 height 315
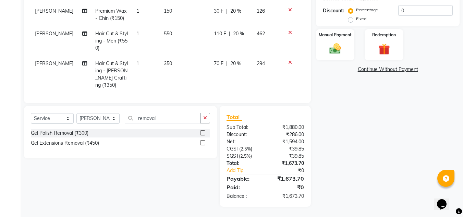
scroll to position [62, 0]
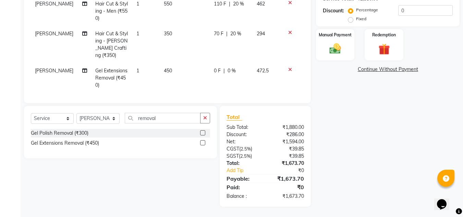
click at [336, 123] on div "Name: Insiya Khosla Membership: end on 24-05-2026 Total Visits: 2 Card on file:…" at bounding box center [390, 48] width 149 height 315
drag, startPoint x: 157, startPoint y: 0, endPoint x: 377, endPoint y: 178, distance: 283.0
click at [382, 180] on div "Name: Insiya Khosla Membership: end on 24-05-2026 Total Visits: 2 Card on file:…" at bounding box center [390, 48] width 149 height 315
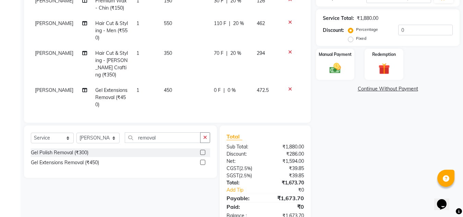
scroll to position [160, 0]
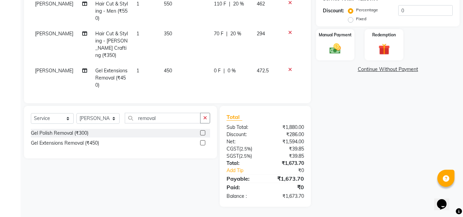
click at [110, 180] on div "Select Service Product Membership Package Voucher Prepaid Gift Card Select Styl…" at bounding box center [118, 156] width 198 height 101
click at [172, 64] on td "450" at bounding box center [185, 78] width 50 height 30
select select "92711"
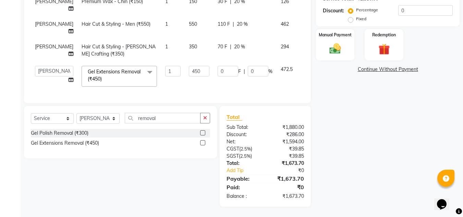
scroll to position [47, 0]
click at [189, 69] on input "450" at bounding box center [199, 71] width 21 height 11
type input "4"
type input "600"
click at [371, 156] on div "Name: Insiya Khosla Membership: end on 24-05-2026 Total Visits: 2 Card on file:…" at bounding box center [390, 48] width 149 height 315
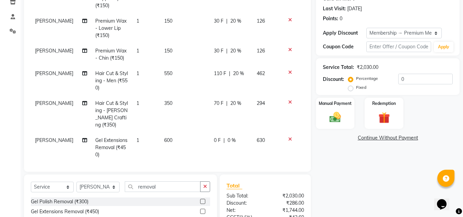
scroll to position [62, 0]
click at [164, 136] on span "600" at bounding box center [168, 139] width 8 height 6
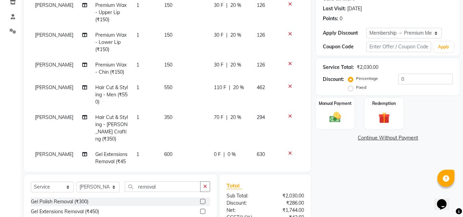
select select "92711"
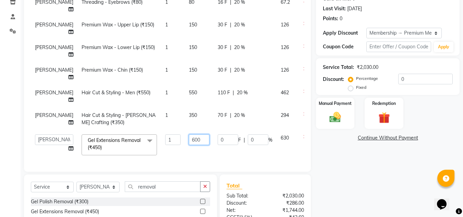
click at [189, 137] on input "600" at bounding box center [199, 139] width 21 height 11
type input "500"
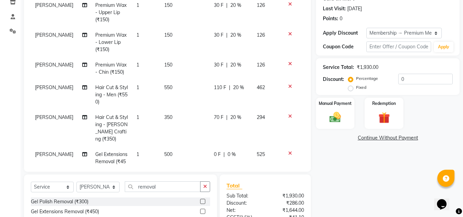
click at [361, 190] on div "Name: Insiya Khosla Membership: end on 24-05-2026 Total Visits: 2 Card on file:…" at bounding box center [390, 117] width 149 height 315
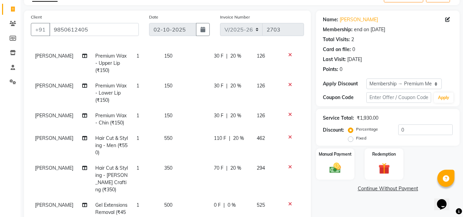
scroll to position [23, 0]
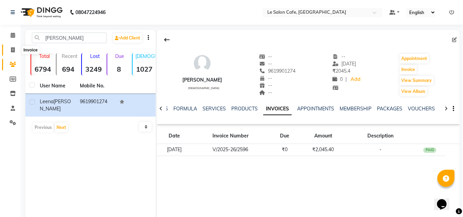
click at [14, 49] on icon at bounding box center [13, 49] width 4 height 5
select select "594"
select select "service"
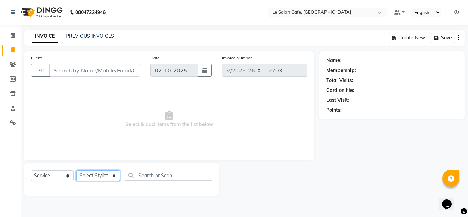
click at [98, 173] on select "Select Stylist [PERSON_NAME] [PERSON_NAME] Kadam [PERSON_NAME] [PERSON_NAME] Fr…" at bounding box center [97, 175] width 43 height 11
select select "87105"
click at [76, 170] on select "Select Stylist [PERSON_NAME] [PERSON_NAME] Kadam [PERSON_NAME] [PERSON_NAME] Fr…" at bounding box center [97, 175] width 43 height 11
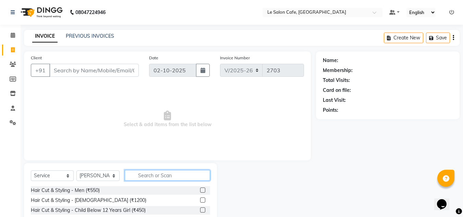
click at [139, 176] on input "text" at bounding box center [167, 175] width 85 height 11
type input "thread"
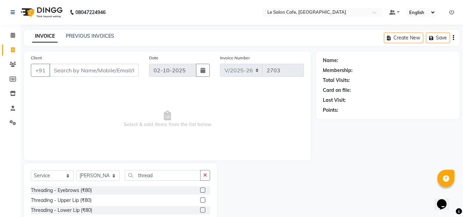
click at [200, 189] on label at bounding box center [202, 189] width 5 height 5
click at [200, 189] on input "checkbox" at bounding box center [202, 190] width 4 height 4
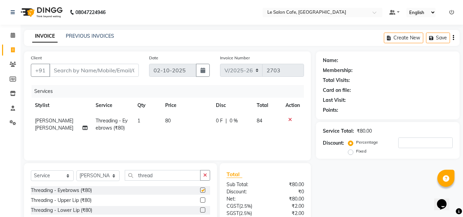
checkbox input "false"
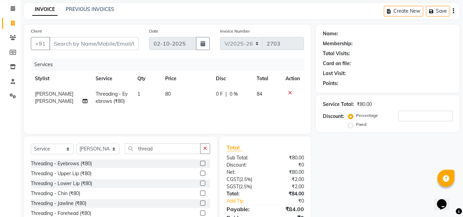
scroll to position [58, 0]
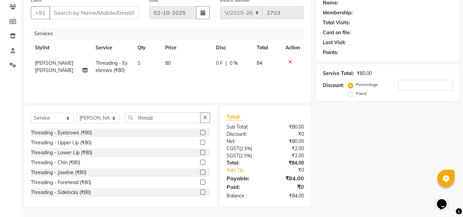
click at [126, 154] on div "Threading - Lower Lip (₹80)" at bounding box center [120, 152] width 179 height 9
click at [156, 119] on input "thread" at bounding box center [163, 117] width 76 height 11
type input "t"
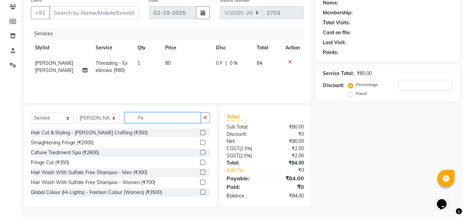
scroll to position [57, 0]
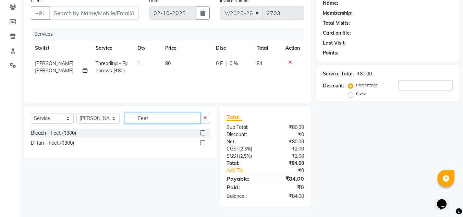
type input "Feet"
click at [202, 132] on label at bounding box center [202, 132] width 5 height 5
click at [202, 132] on input "checkbox" at bounding box center [202, 133] width 4 height 4
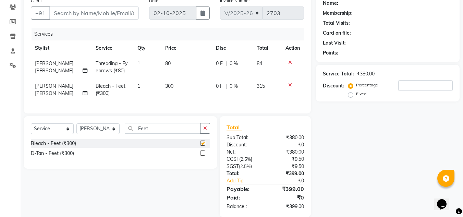
checkbox input "false"
click at [200, 155] on label at bounding box center [202, 152] width 5 height 5
click at [200, 155] on input "checkbox" at bounding box center [202, 153] width 4 height 4
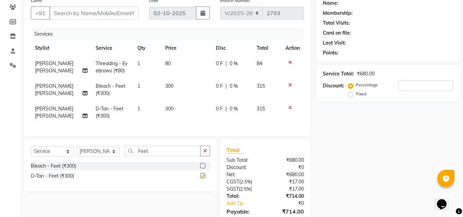
checkbox input "false"
click at [289, 85] on icon at bounding box center [290, 85] width 4 height 5
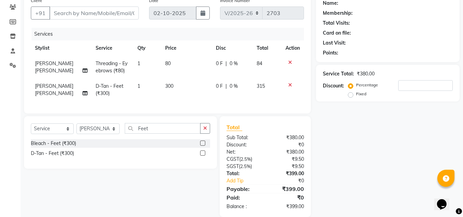
click at [290, 86] on icon at bounding box center [290, 85] width 4 height 5
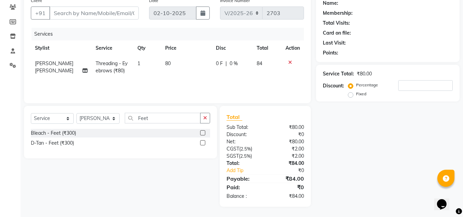
click at [383, 168] on div "Name: Membership: Total Visits: Card on file: Last Visit: Points: Service Total…" at bounding box center [390, 100] width 149 height 212
click at [159, 118] on input "Feet" at bounding box center [163, 118] width 76 height 11
type input "F"
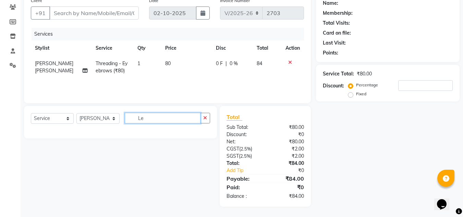
type input "L"
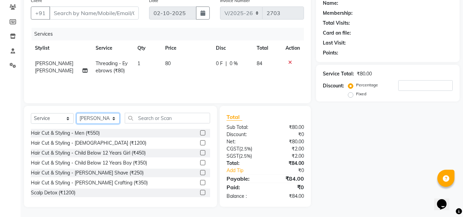
click at [92, 119] on select "Select Stylist [PERSON_NAME] [PERSON_NAME] Kadam [PERSON_NAME] [PERSON_NAME] Fr…" at bounding box center [97, 118] width 43 height 11
select select "8529"
click at [76, 113] on select "Select Stylist [PERSON_NAME] [PERSON_NAME] Kadam [PERSON_NAME] [PERSON_NAME] Fr…" at bounding box center [97, 118] width 43 height 11
click at [161, 119] on input "text" at bounding box center [167, 118] width 85 height 11
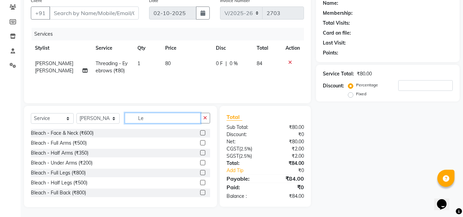
type input "L"
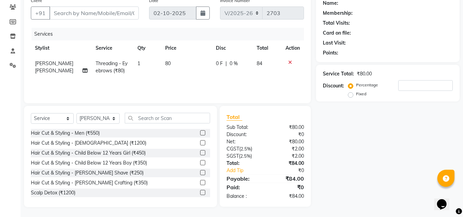
click at [348, 185] on div "Name: Membership: Total Visits: Card on file: Last Visit: Points: Service Total…" at bounding box center [390, 100] width 149 height 213
click at [159, 119] on input "text" at bounding box center [167, 118] width 85 height 11
click at [370, 172] on div "Name: Membership: Total Visits: Card on file: Last Visit: Points: Service Total…" at bounding box center [390, 100] width 149 height 213
click at [148, 122] on input "text" at bounding box center [167, 118] width 85 height 11
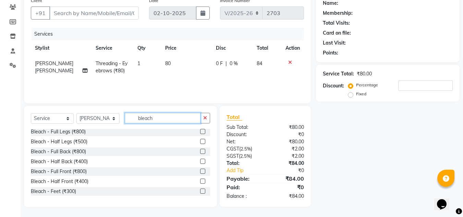
scroll to position [55, 0]
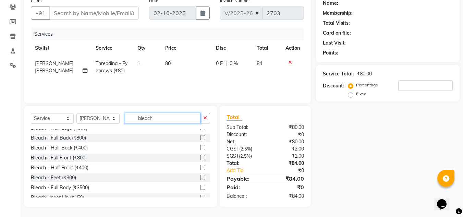
type input "bleach"
click at [200, 178] on label at bounding box center [202, 177] width 5 height 5
click at [200, 178] on input "checkbox" at bounding box center [202, 177] width 4 height 4
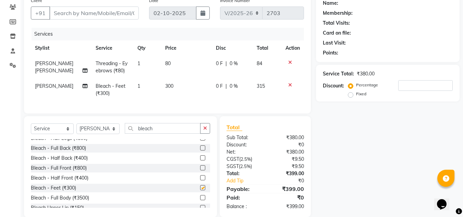
checkbox input "false"
click at [207, 134] on button "button" at bounding box center [205, 128] width 10 height 11
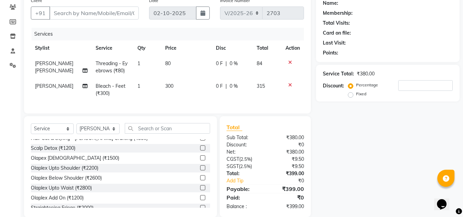
click at [171, 85] on span "300" at bounding box center [169, 86] width 8 height 6
select select "8529"
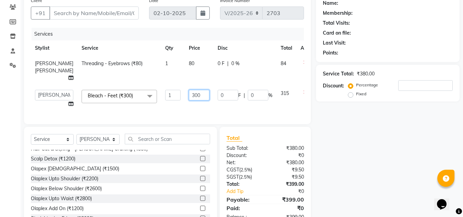
click at [189, 100] on input "300" at bounding box center [199, 95] width 21 height 11
type input "350"
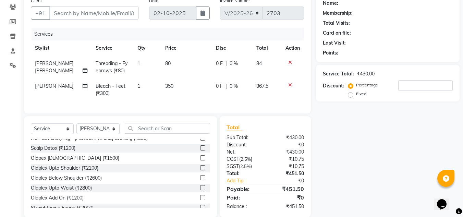
click at [345, 174] on div "Name: Membership: Total Visits: Card on file: Last Visit: Points: Service Total…" at bounding box center [390, 105] width 149 height 223
click at [289, 85] on icon at bounding box center [290, 85] width 4 height 5
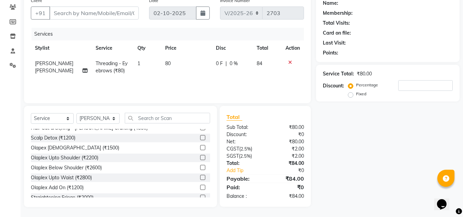
scroll to position [23, 0]
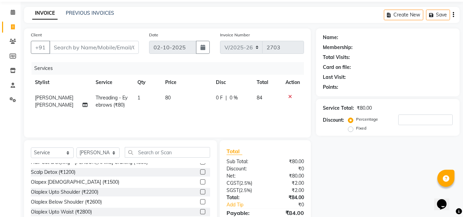
click at [336, 194] on div "Name: Membership: Total Visits: Card on file: Last Visit: Points: Service Total…" at bounding box center [390, 134] width 149 height 213
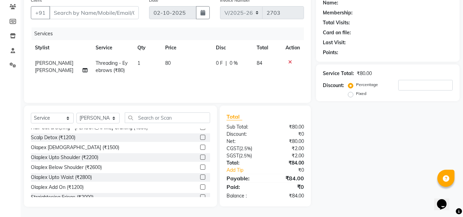
click at [358, 154] on div "Name: Membership: Total Visits: Card on file: Last Visit: Points: Service Total…" at bounding box center [390, 100] width 149 height 213
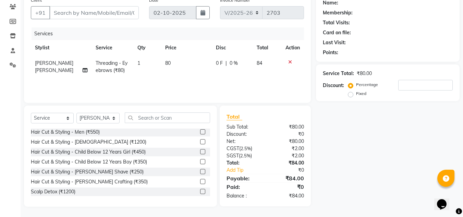
scroll to position [0, 0]
click at [96, 118] on select "Select Stylist [PERSON_NAME] [PERSON_NAME] Kadam [PERSON_NAME] [PERSON_NAME] Fr…" at bounding box center [97, 118] width 43 height 11
select select "87105"
click at [76, 113] on select "Select Stylist [PERSON_NAME] [PERSON_NAME] Kadam [PERSON_NAME] [PERSON_NAME] Fr…" at bounding box center [97, 118] width 43 height 11
click at [155, 117] on input "text" at bounding box center [167, 117] width 85 height 11
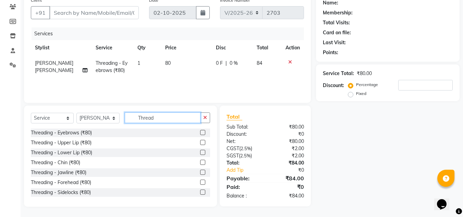
type input "Thread"
click at [200, 142] on label at bounding box center [202, 142] width 5 height 5
click at [200, 142] on input "checkbox" at bounding box center [202, 142] width 4 height 4
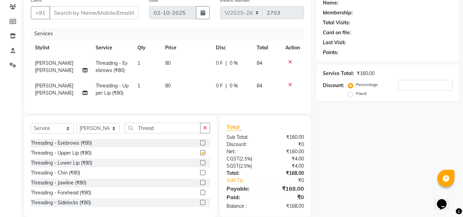
checkbox input "false"
click at [200, 165] on label at bounding box center [202, 162] width 5 height 5
click at [200, 165] on input "checkbox" at bounding box center [202, 163] width 4 height 4
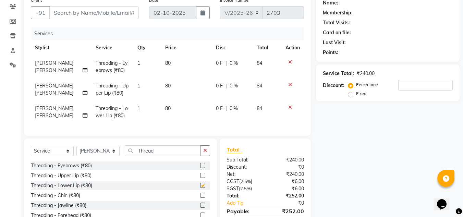
checkbox input "false"
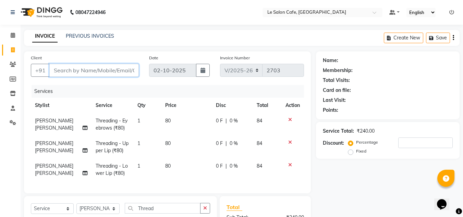
click at [63, 70] on input "Client" at bounding box center [93, 70] width 89 height 13
click at [66, 70] on input "Client" at bounding box center [93, 70] width 89 height 13
type input "C"
type input "0"
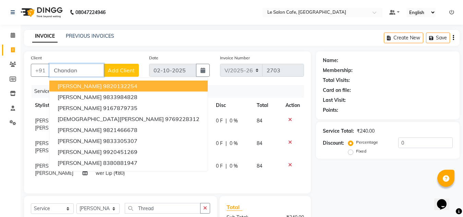
click at [82, 71] on input "Chandan" at bounding box center [76, 70] width 54 height 13
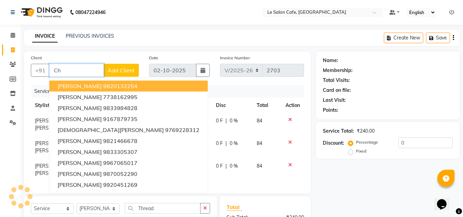
type input "C"
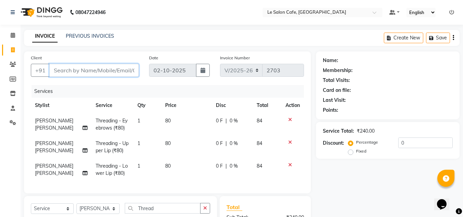
click at [60, 69] on input "Client" at bounding box center [93, 70] width 89 height 13
type input "9460883659"
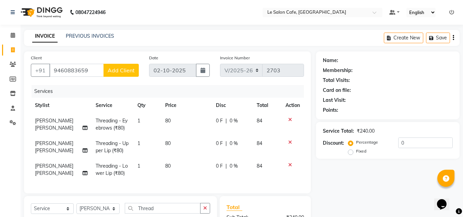
click at [126, 68] on span "Add Client" at bounding box center [121, 70] width 27 height 7
select select "22"
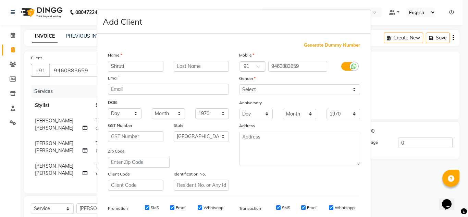
type input "Shruti"
click at [198, 64] on input "text" at bounding box center [201, 66] width 55 height 11
type input "[PERSON_NAME]"
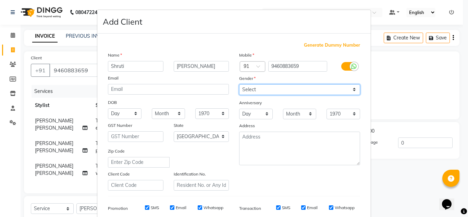
click at [247, 89] on select "Select [DEMOGRAPHIC_DATA] [DEMOGRAPHIC_DATA] Other Prefer Not To Say" at bounding box center [299, 89] width 121 height 11
select select "[DEMOGRAPHIC_DATA]"
click at [239, 84] on select "Select [DEMOGRAPHIC_DATA] [DEMOGRAPHIC_DATA] Other Prefer Not To Say" at bounding box center [299, 89] width 121 height 11
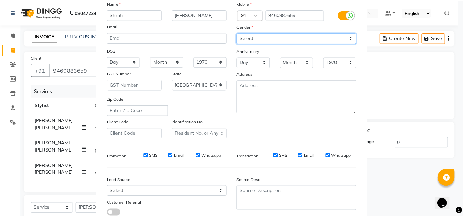
scroll to position [99, 0]
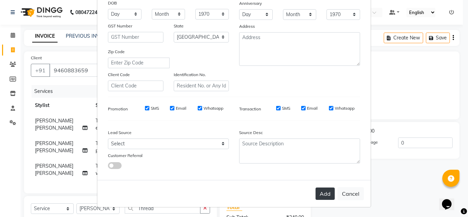
click at [320, 194] on button "Add" at bounding box center [324, 193] width 19 height 12
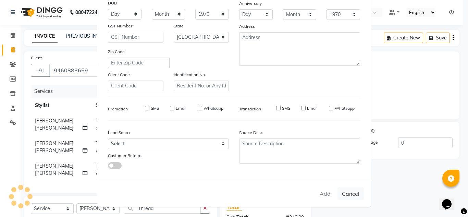
select select
select select "null"
select select
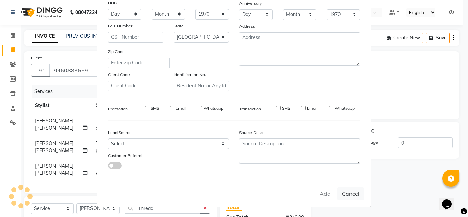
select select
checkbox input "false"
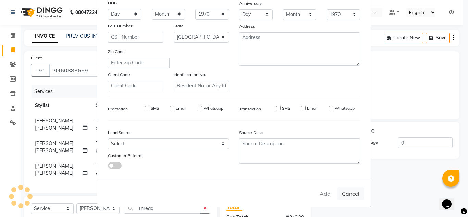
checkbox input "false"
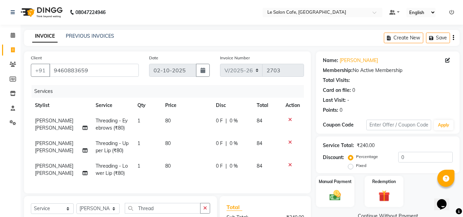
scroll to position [96, 0]
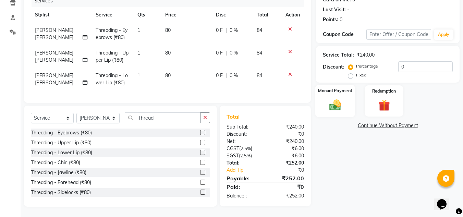
click at [345, 98] on img at bounding box center [334, 105] width 19 height 14
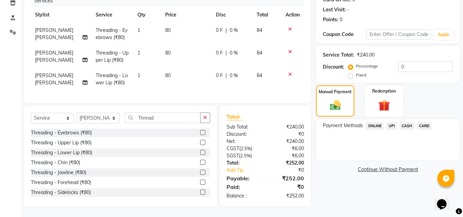
click at [390, 122] on span "UPI" at bounding box center [391, 126] width 11 height 8
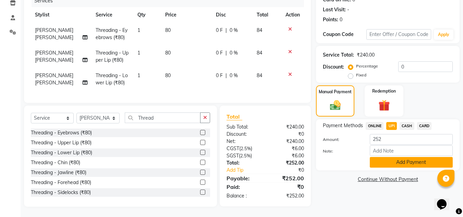
click at [390, 157] on button "Add Payment" at bounding box center [411, 162] width 83 height 11
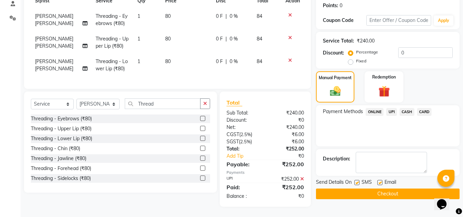
scroll to position [110, 0]
click at [378, 180] on label at bounding box center [379, 182] width 5 height 5
click at [378, 180] on input "checkbox" at bounding box center [379, 182] width 4 height 4
checkbox input "false"
click at [378, 188] on button "Checkout" at bounding box center [388, 193] width 144 height 11
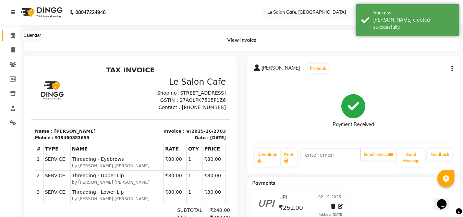
click at [13, 35] on icon at bounding box center [13, 35] width 4 height 5
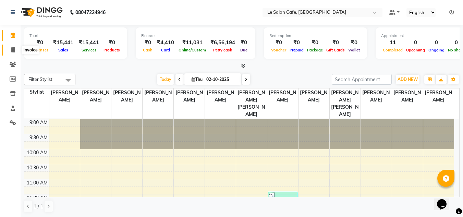
click at [13, 51] on icon at bounding box center [13, 49] width 4 height 5
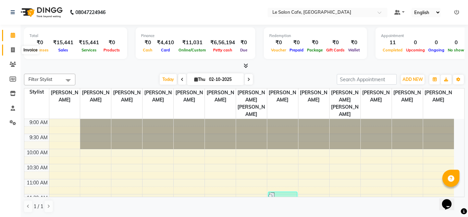
select select "594"
select select "service"
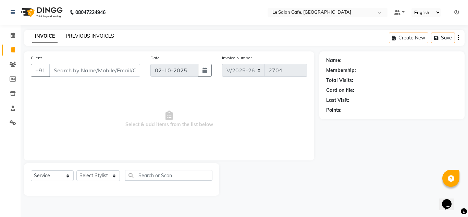
click at [94, 36] on link "PREVIOUS INVOICES" at bounding box center [90, 36] width 48 height 6
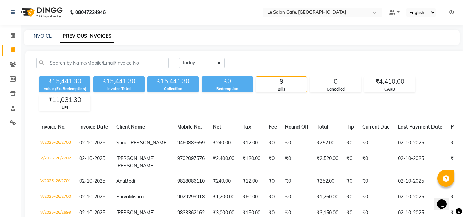
click at [312, 52] on div "[DATE] [DATE] Custom Range ₹15,441.30 Value (Ex. Redemption) ₹15,441.30 Invoice…" at bounding box center [244, 184] width 439 height 267
